Goal: Transaction & Acquisition: Book appointment/travel/reservation

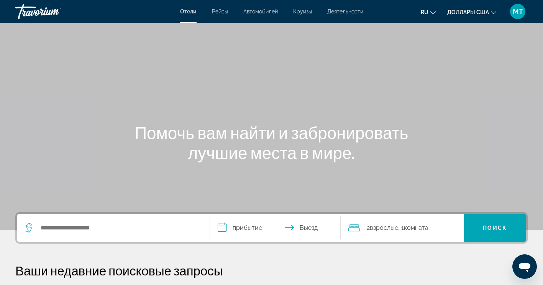
click at [104, 218] on div "Виджет поиска" at bounding box center [113, 228] width 177 height 28
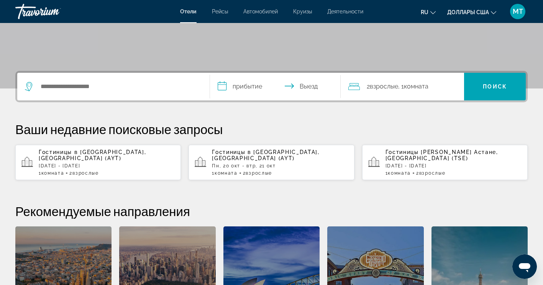
click at [104, 226] on div "**********" at bounding box center [271, 213] width 543 height 285
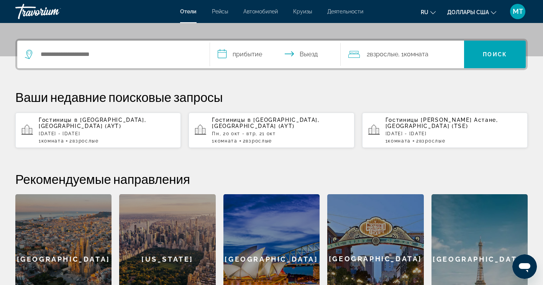
scroll to position [187, 0]
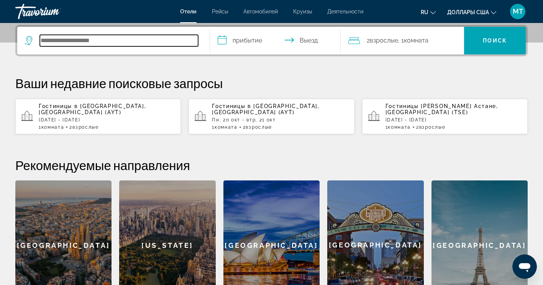
click at [83, 39] on input "Поиск направления от отеля" at bounding box center [119, 40] width 158 height 11
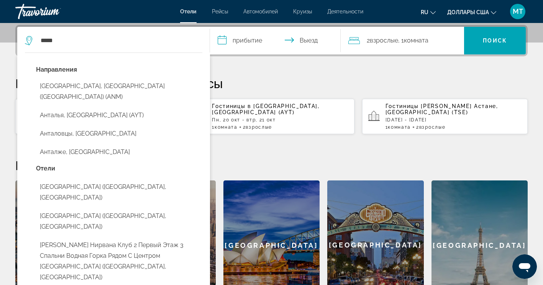
click at [95, 108] on button "Анталья, [GEOGRAPHIC_DATA] (AYT)" at bounding box center [119, 115] width 166 height 15
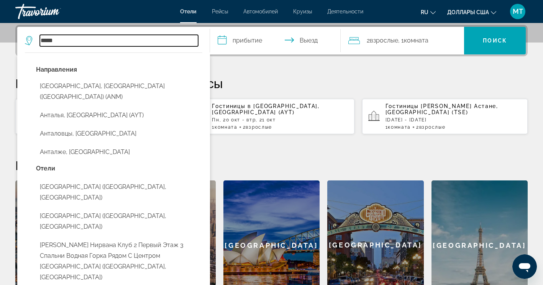
type input "**********"
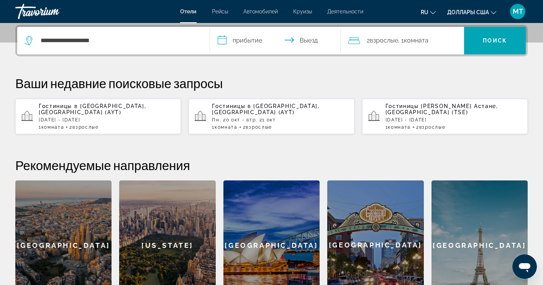
click at [254, 37] on input "**********" at bounding box center [277, 42] width 134 height 30
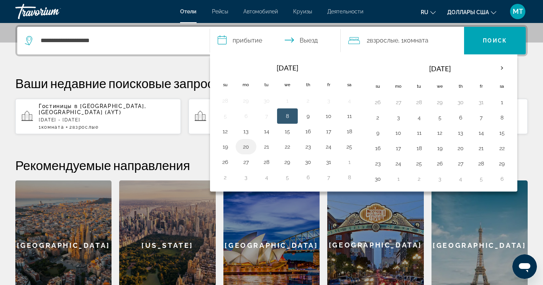
click at [246, 150] on button "20" at bounding box center [246, 146] width 12 height 11
click at [262, 147] on button "21" at bounding box center [267, 146] width 12 height 11
type input "**********"
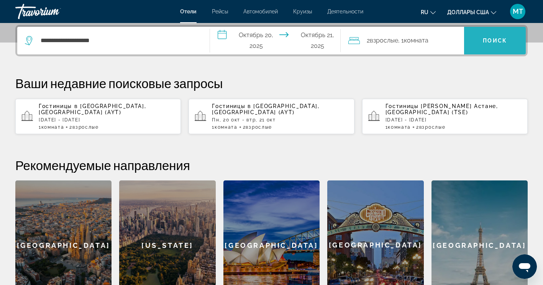
click at [501, 42] on span "Поиск" at bounding box center [495, 41] width 24 height 6
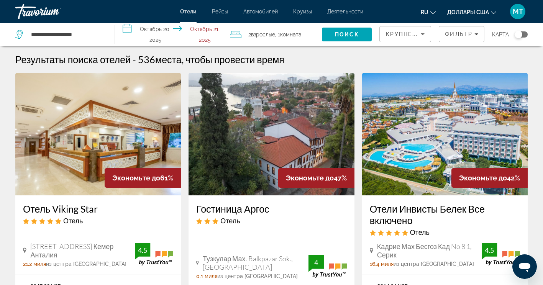
scroll to position [38, 0]
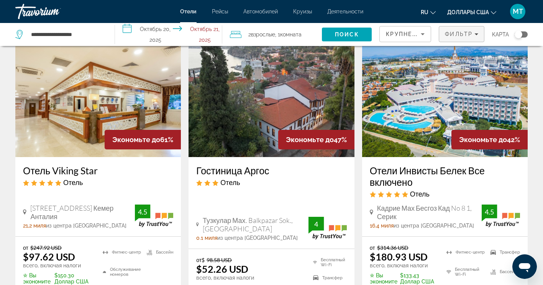
click at [455, 35] on span "Фильтр" at bounding box center [459, 34] width 28 height 6
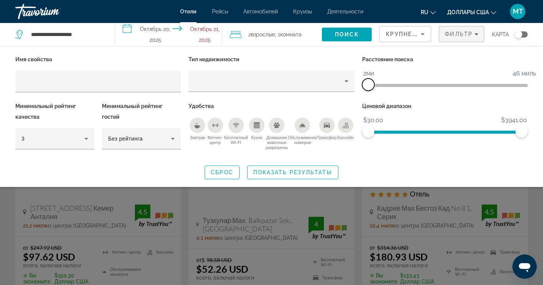
drag, startPoint x: 467, startPoint y: 82, endPoint x: 368, endPoint y: 86, distance: 98.6
click at [368, 86] on span "ngx-слайдер" at bounding box center [368, 85] width 12 height 12
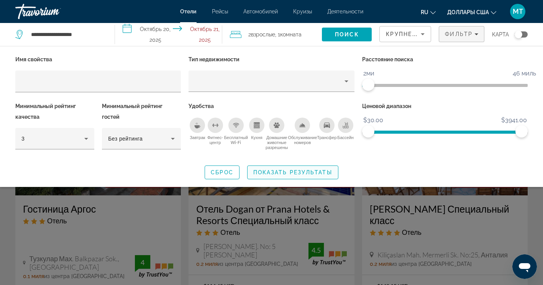
click at [275, 169] on span "Показать результаты" at bounding box center [292, 172] width 79 height 6
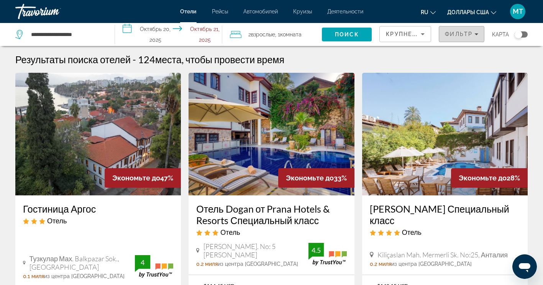
click at [458, 32] on span "Фильтр" at bounding box center [459, 34] width 28 height 6
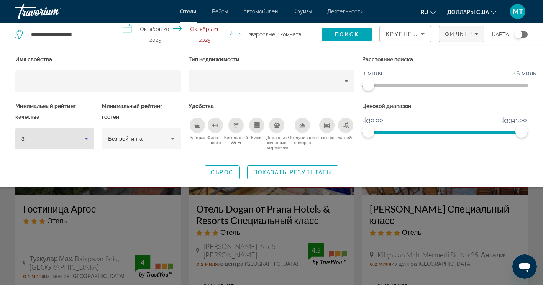
click at [87, 141] on icon "Фильтры отелей" at bounding box center [86, 138] width 9 height 9
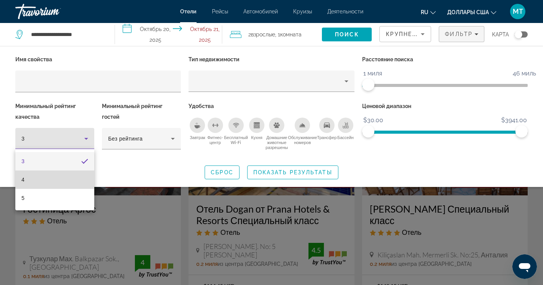
click at [78, 178] on mat-option "4" at bounding box center [54, 180] width 79 height 18
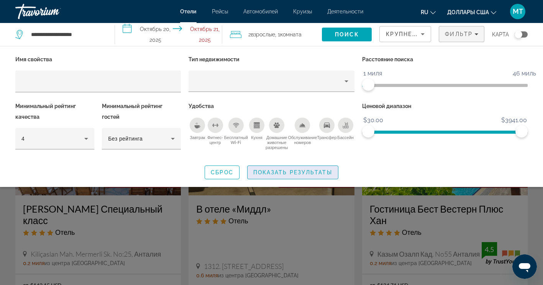
click at [280, 177] on span "Виджет поиска" at bounding box center [293, 172] width 90 height 18
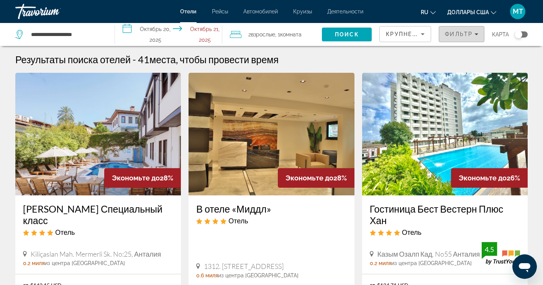
click at [468, 33] on span "Фильтр" at bounding box center [459, 34] width 28 height 6
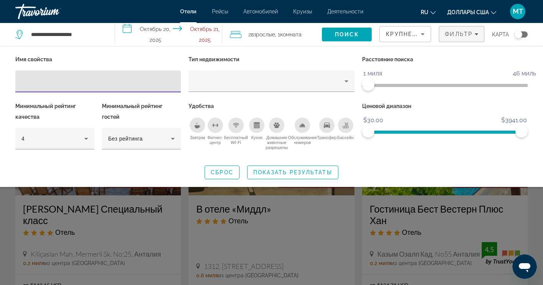
click at [422, 33] on icon "Сортировать по" at bounding box center [423, 34] width 4 height 2
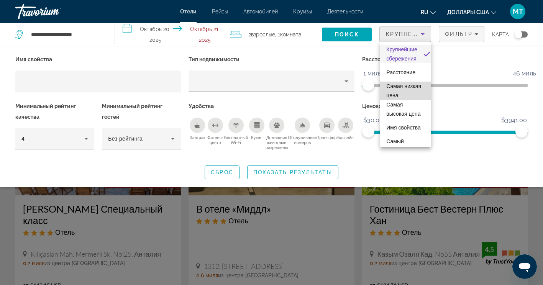
click at [407, 92] on span "Самая низкая цена" at bounding box center [405, 91] width 39 height 18
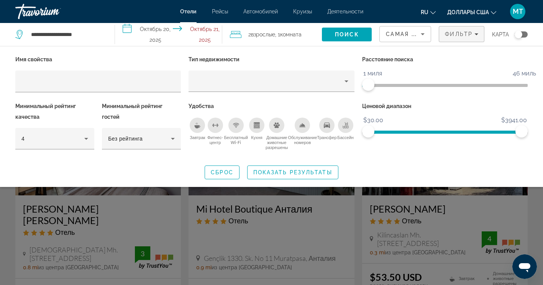
click at [466, 209] on div "Виджет поиска" at bounding box center [271, 200] width 543 height 170
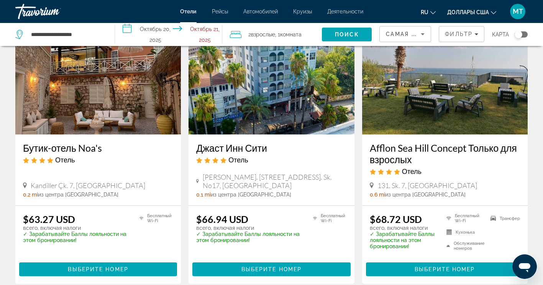
scroll to position [637, 0]
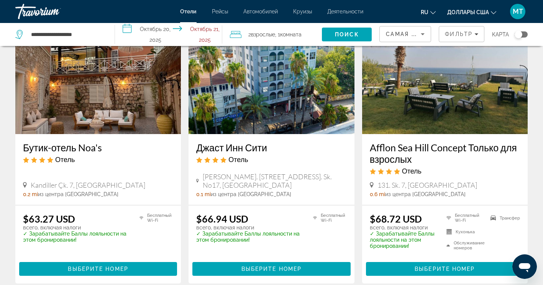
click at [443, 115] on img "Основное содержание" at bounding box center [445, 72] width 166 height 123
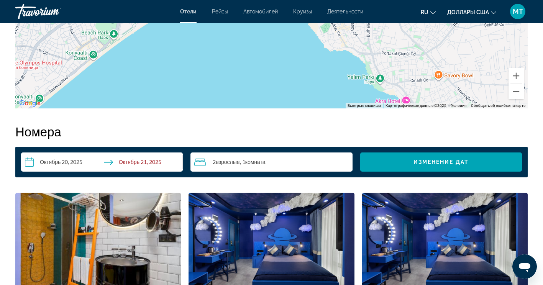
scroll to position [882, 0]
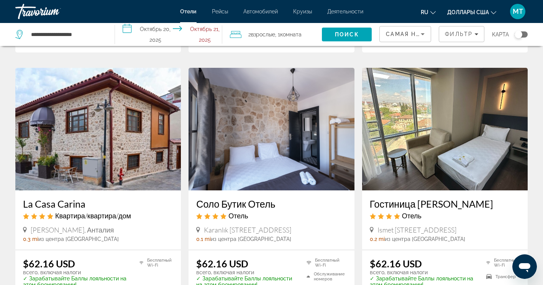
scroll to position [307, 0]
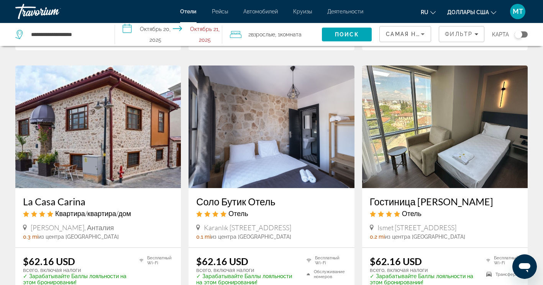
click at [312, 149] on img "Основное содержание" at bounding box center [272, 127] width 166 height 123
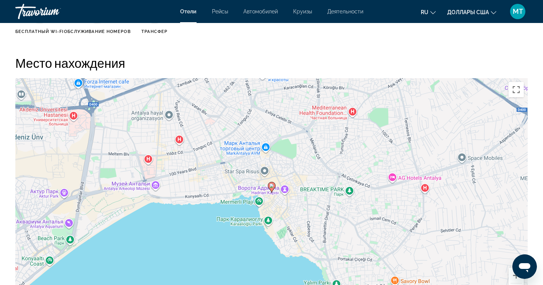
scroll to position [728, 0]
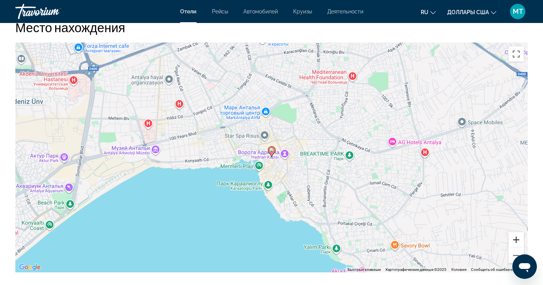
click at [513, 239] on button "Увеличить" at bounding box center [516, 239] width 15 height 15
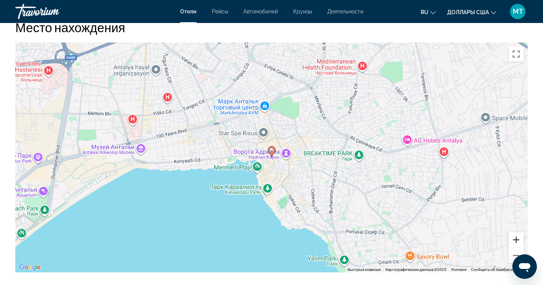
click at [514, 239] on button "Увеличить" at bounding box center [516, 239] width 15 height 15
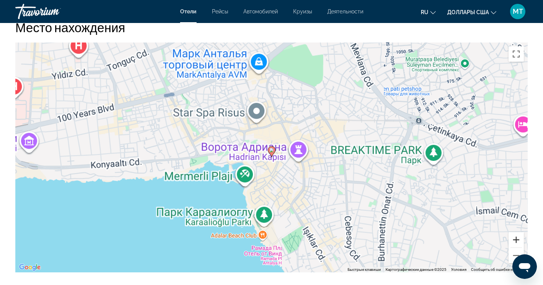
click at [514, 239] on button "Увеличить" at bounding box center [516, 239] width 15 height 15
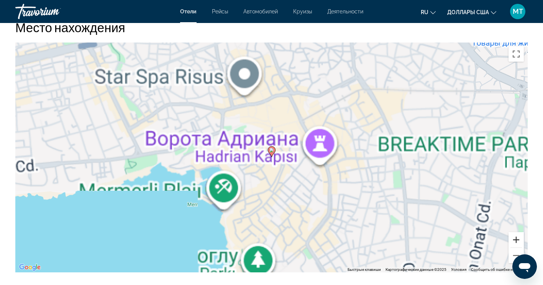
click at [514, 239] on button "Увеличить" at bounding box center [516, 239] width 15 height 15
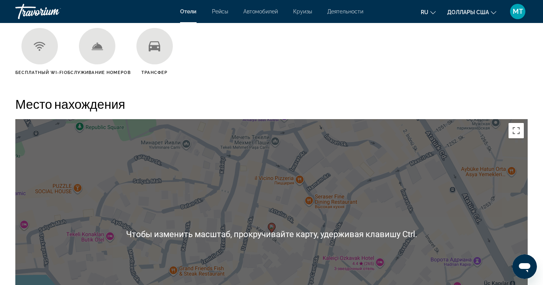
scroll to position [652, 0]
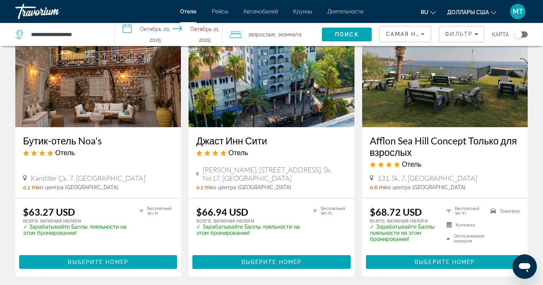
scroll to position [652, 0]
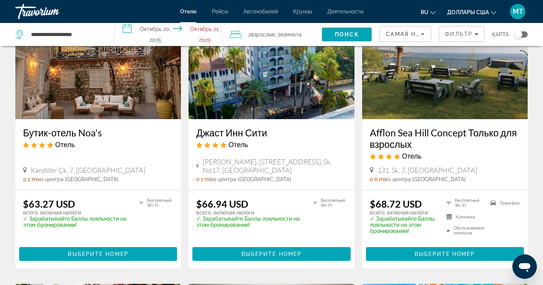
click at [280, 104] on img "Основное содержание" at bounding box center [272, 58] width 166 height 123
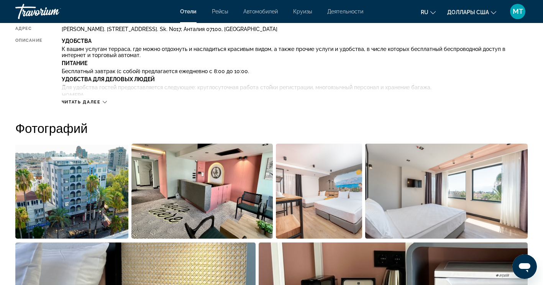
scroll to position [307, 0]
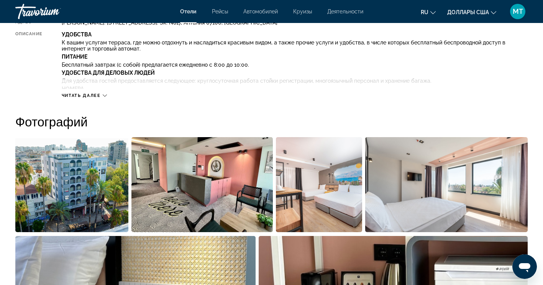
click at [350, 118] on h2 "Фотографий" at bounding box center [271, 121] width 513 height 15
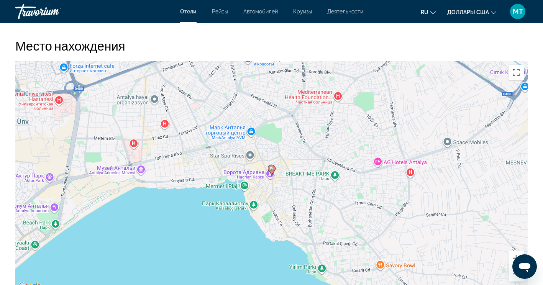
scroll to position [728, 0]
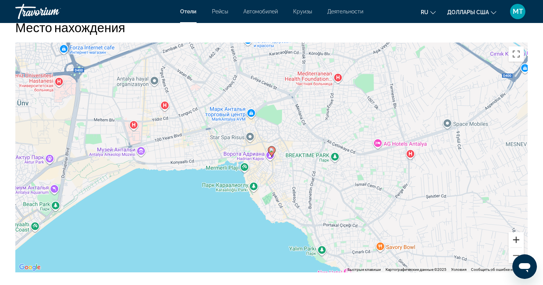
click at [512, 245] on button "Увеличить" at bounding box center [516, 239] width 15 height 15
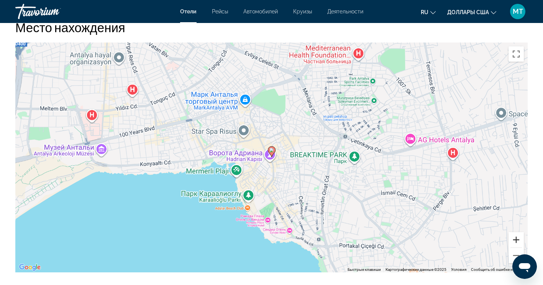
click at [512, 245] on button "Увеличить" at bounding box center [516, 239] width 15 height 15
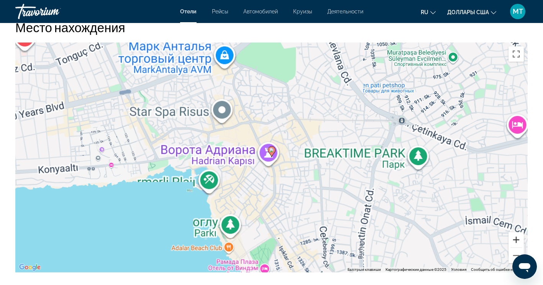
click at [512, 245] on button "Увеличить" at bounding box center [516, 239] width 15 height 15
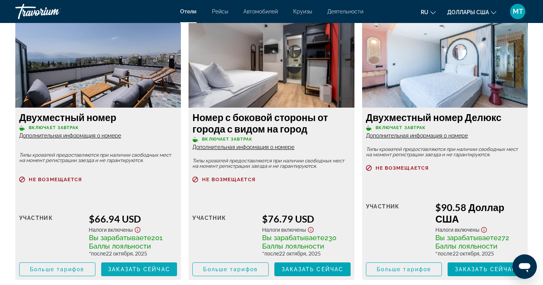
scroll to position [1112, 0]
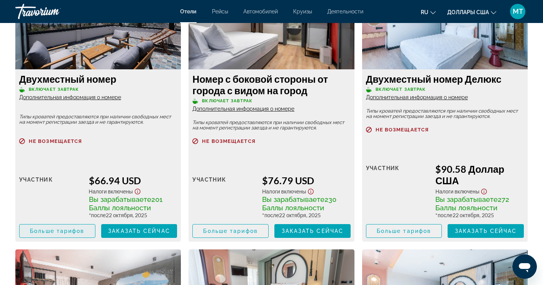
click at [89, 232] on span "Основное содержание" at bounding box center [58, 231] width 76 height 18
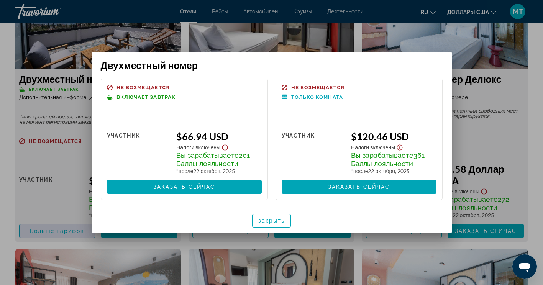
scroll to position [0, 0]
click at [483, 63] on div at bounding box center [271, 142] width 543 height 285
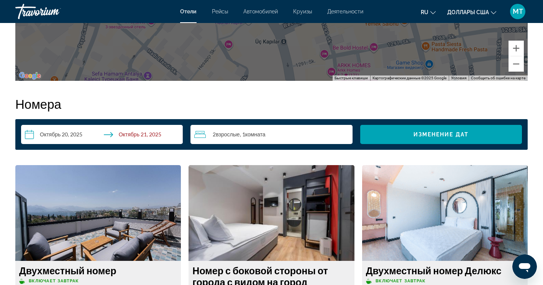
scroll to position [1073, 0]
